Goal: Check status: Check status

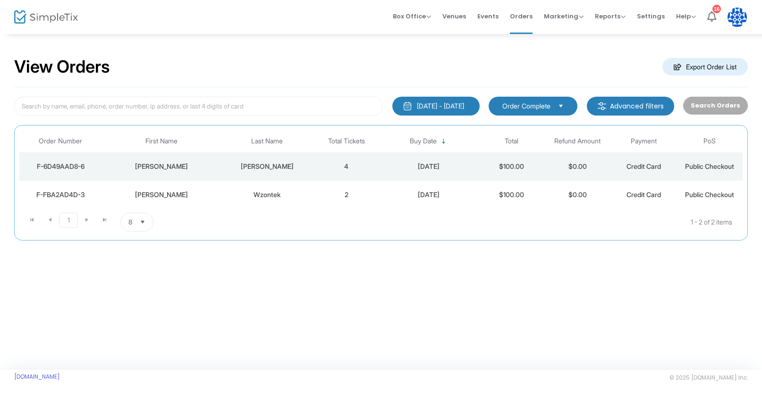
click at [441, 109] on div "[DATE] - [DATE]" at bounding box center [440, 105] width 47 height 9
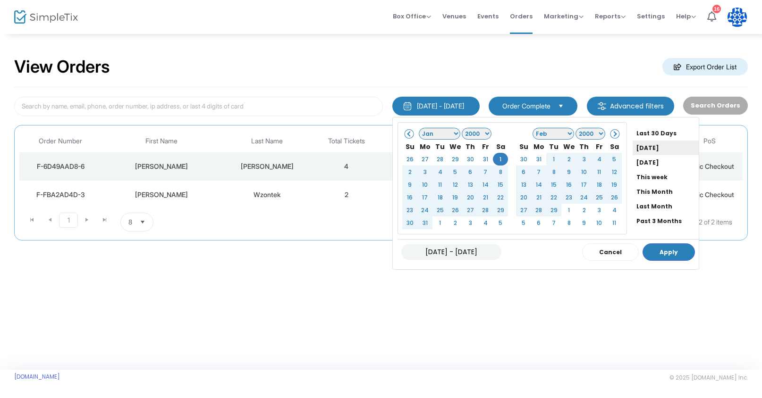
click at [653, 151] on li "[DATE]" at bounding box center [665, 148] width 66 height 15
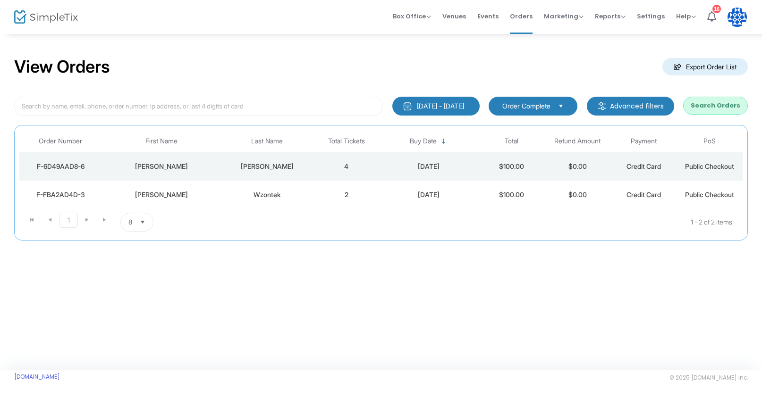
click at [711, 107] on button "Search Orders" at bounding box center [715, 106] width 65 height 18
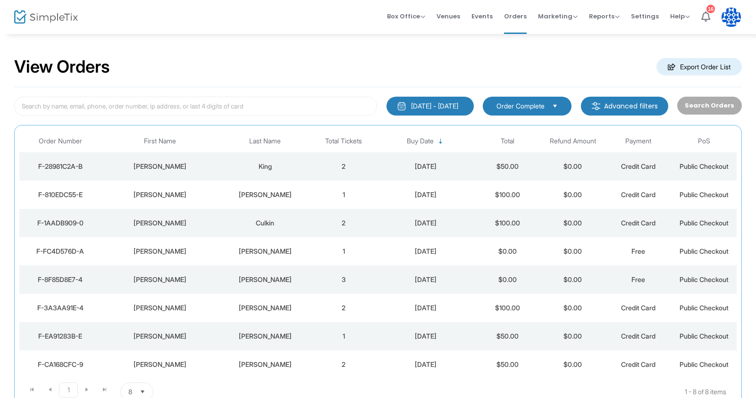
click at [713, 110] on div "Search Orders" at bounding box center [709, 106] width 74 height 19
click at [458, 109] on div "[DATE] - [DATE]" at bounding box center [434, 105] width 47 height 9
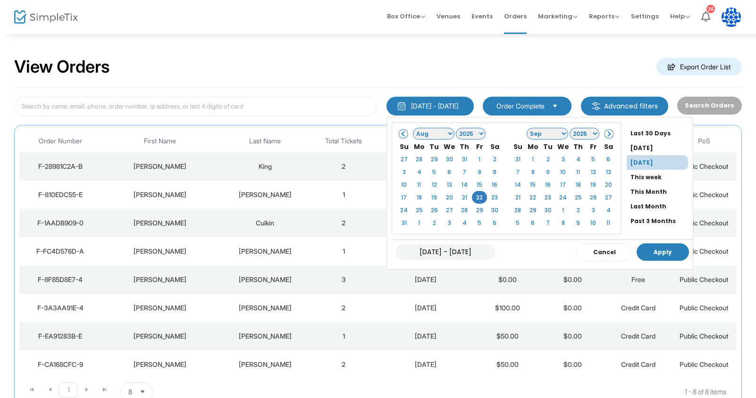
click at [643, 249] on button "Apply" at bounding box center [662, 251] width 52 height 17
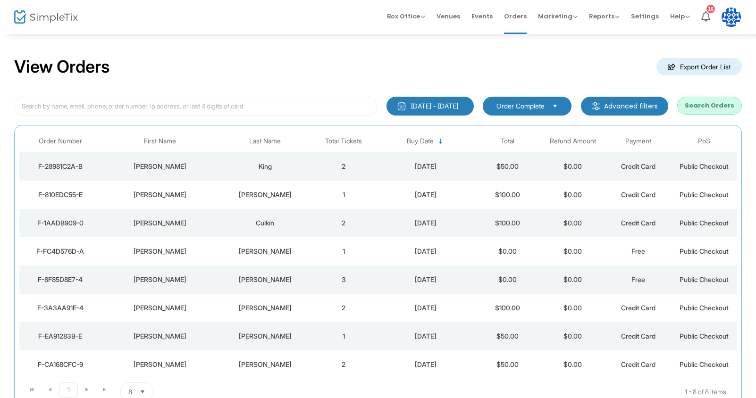
click at [711, 108] on button "Search Orders" at bounding box center [709, 106] width 65 height 18
